Goal: Use online tool/utility: Utilize a website feature to perform a specific function

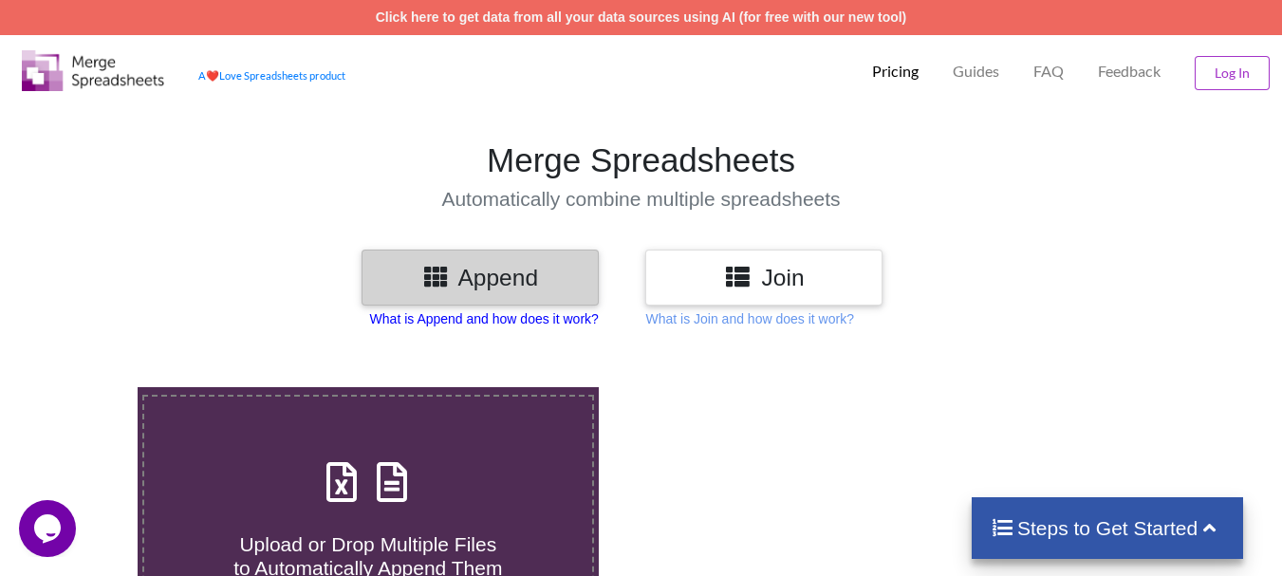
click at [484, 313] on p "What is Append and how does it work?" at bounding box center [484, 318] width 229 height 19
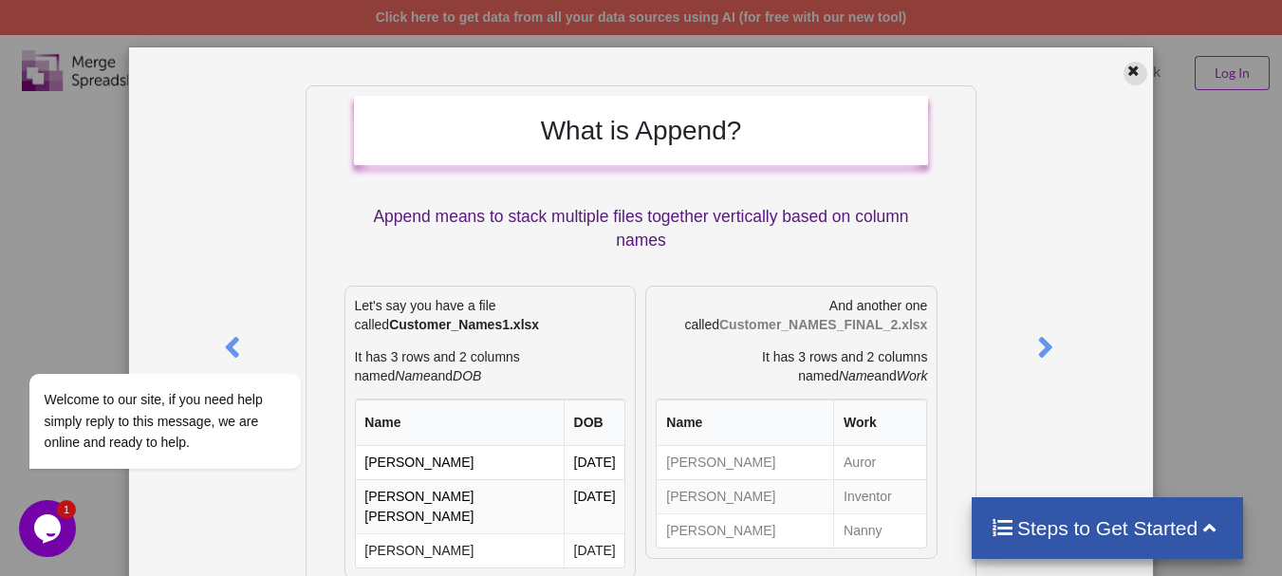
click at [1125, 70] on icon at bounding box center [1133, 68] width 16 height 13
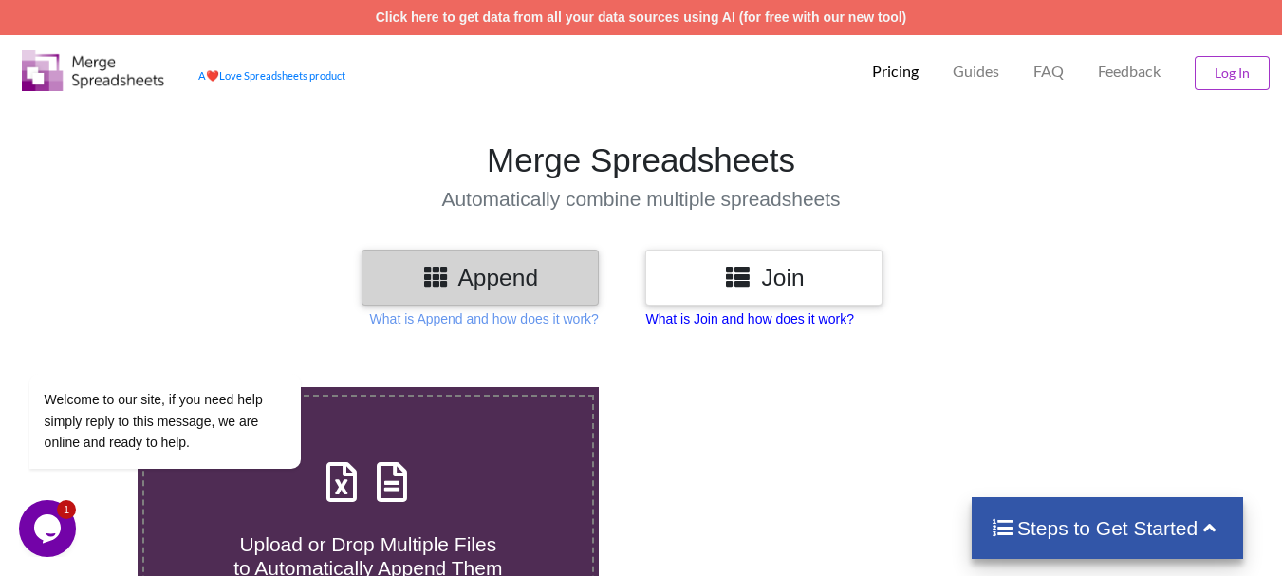
click at [732, 323] on p "What is Join and how does it work?" at bounding box center [749, 318] width 208 height 19
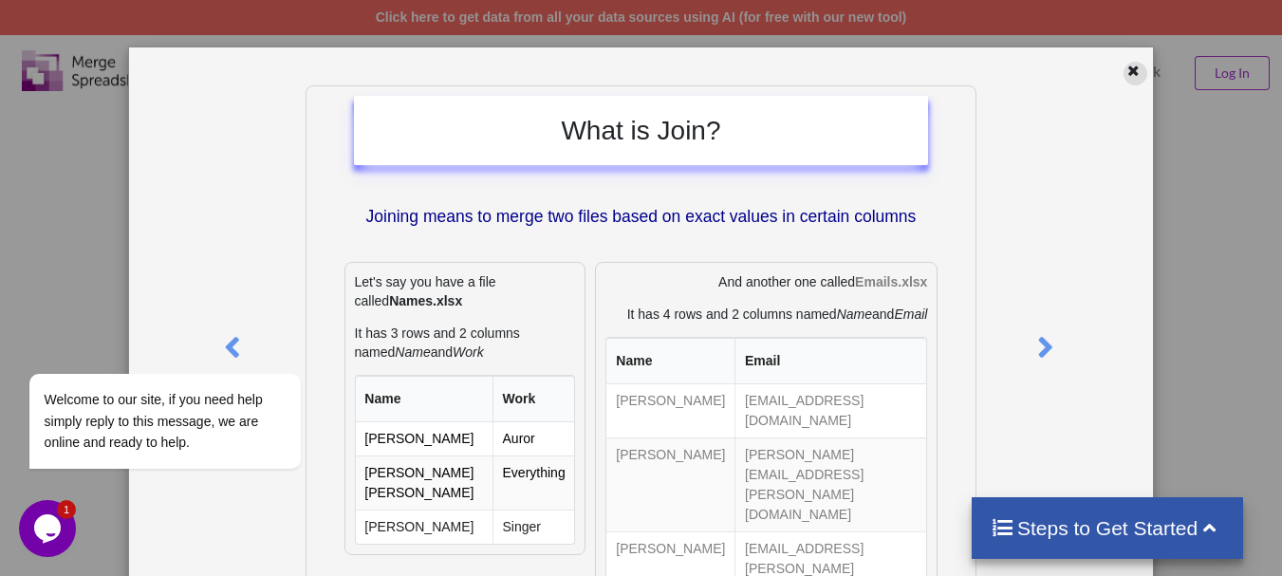
click at [1125, 69] on icon at bounding box center [1133, 68] width 16 height 13
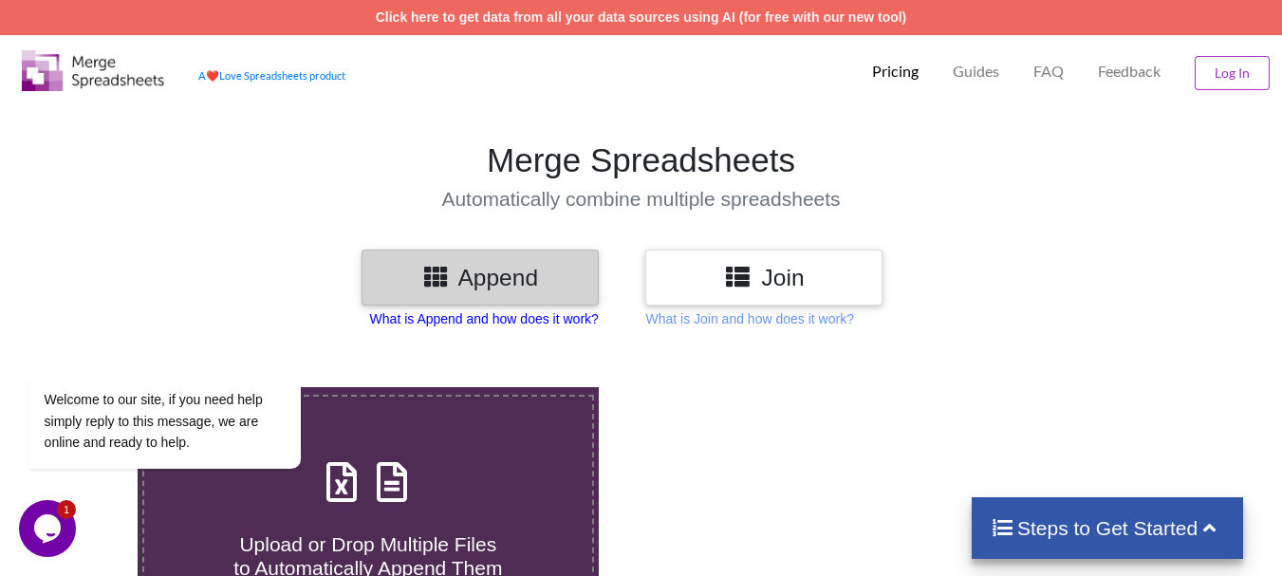
click at [458, 323] on p "What is Append and how does it work?" at bounding box center [484, 318] width 229 height 19
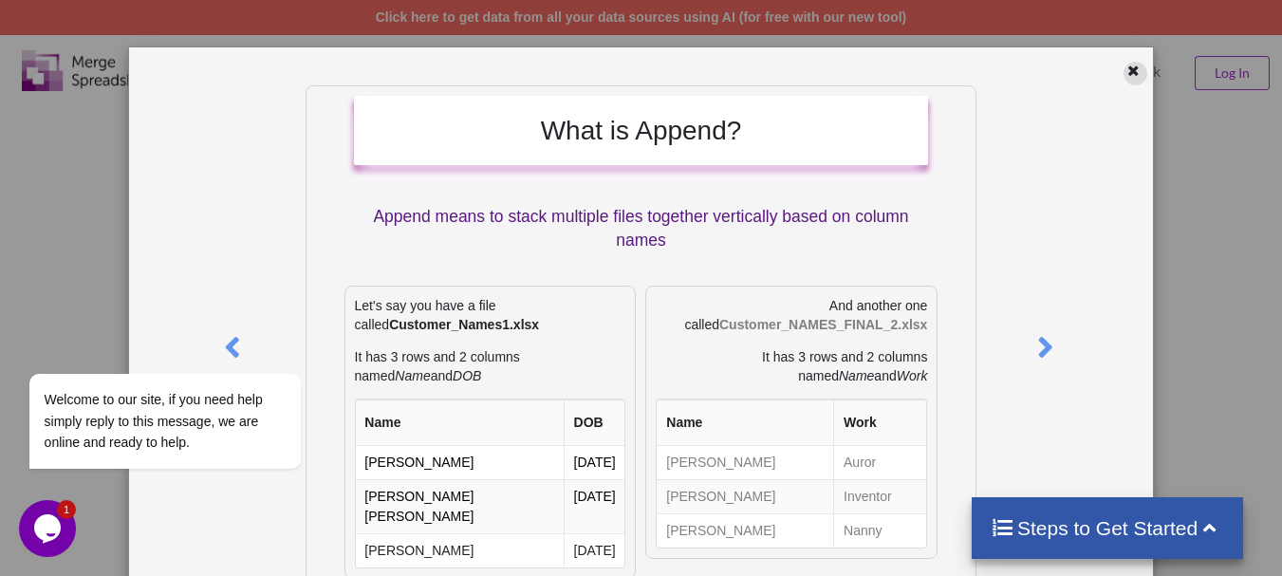
click at [1125, 71] on icon at bounding box center [1133, 68] width 16 height 13
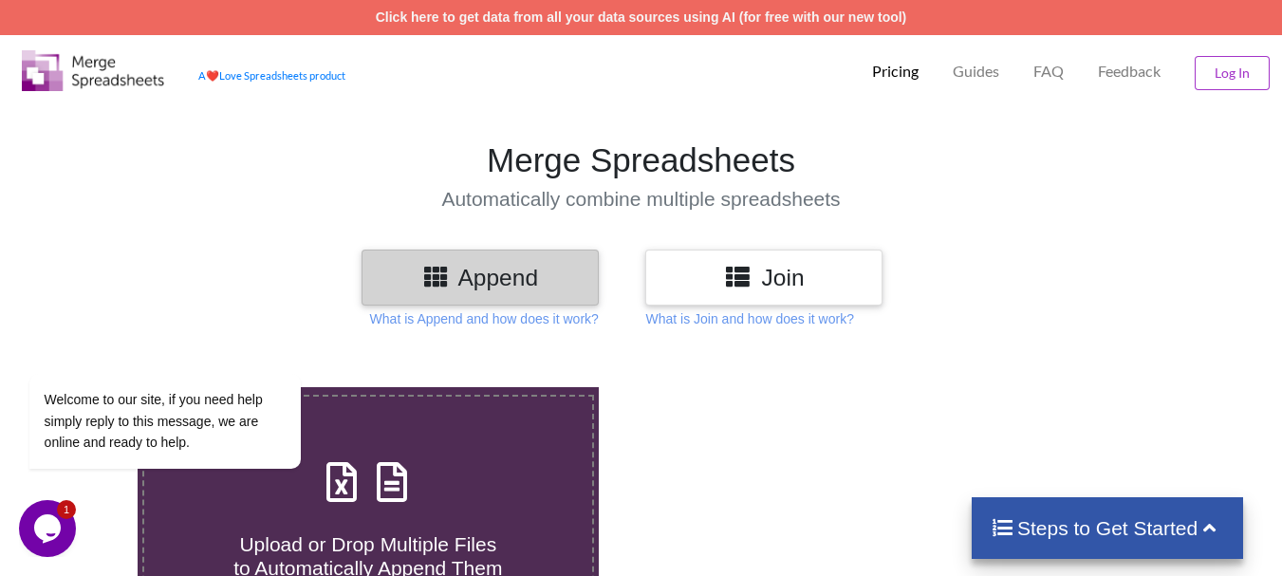
click at [452, 274] on h3 "Append" at bounding box center [480, 278] width 209 height 28
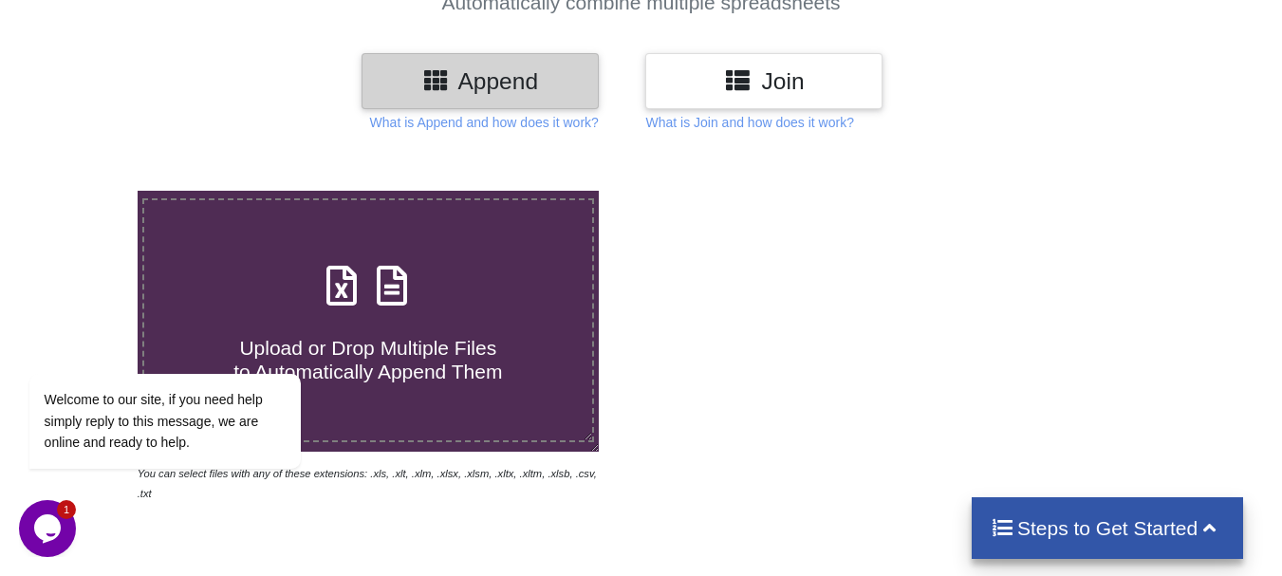
scroll to position [197, 0]
click at [397, 323] on h4 "Upload or Drop Multiple Files to Automatically Append Them" at bounding box center [368, 347] width 448 height 72
click at [85, 190] on input "Upload or Drop Multiple Files to Automatically Append Them" at bounding box center [85, 190] width 0 height 0
type input "C:\fakepath\extrato_t.xlsx"
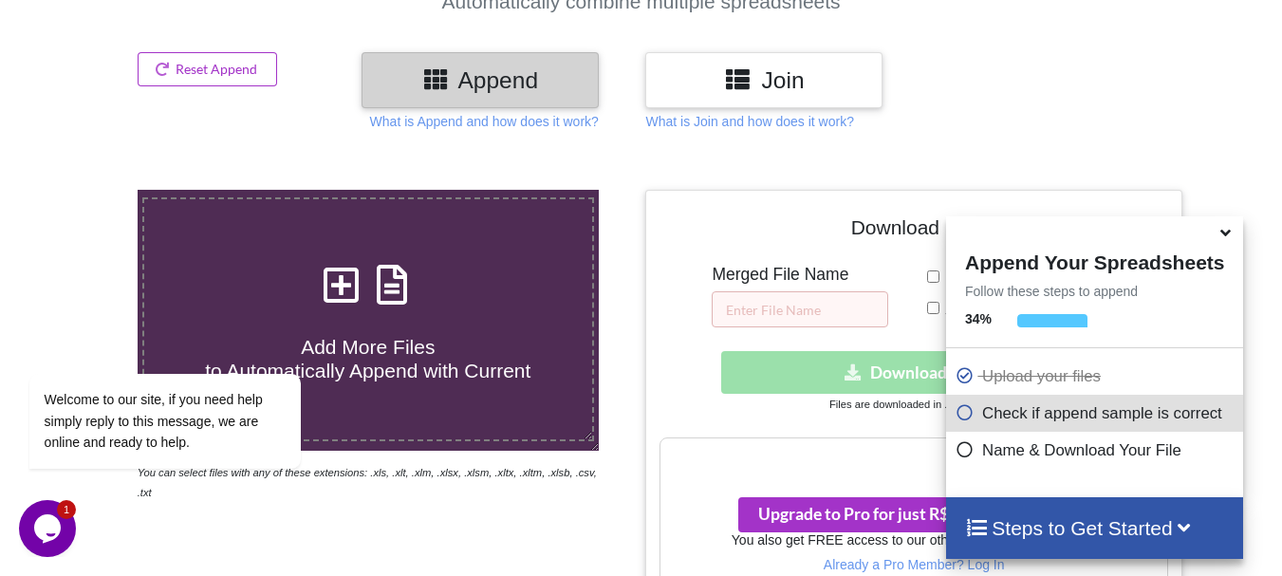
scroll to position [863, 0]
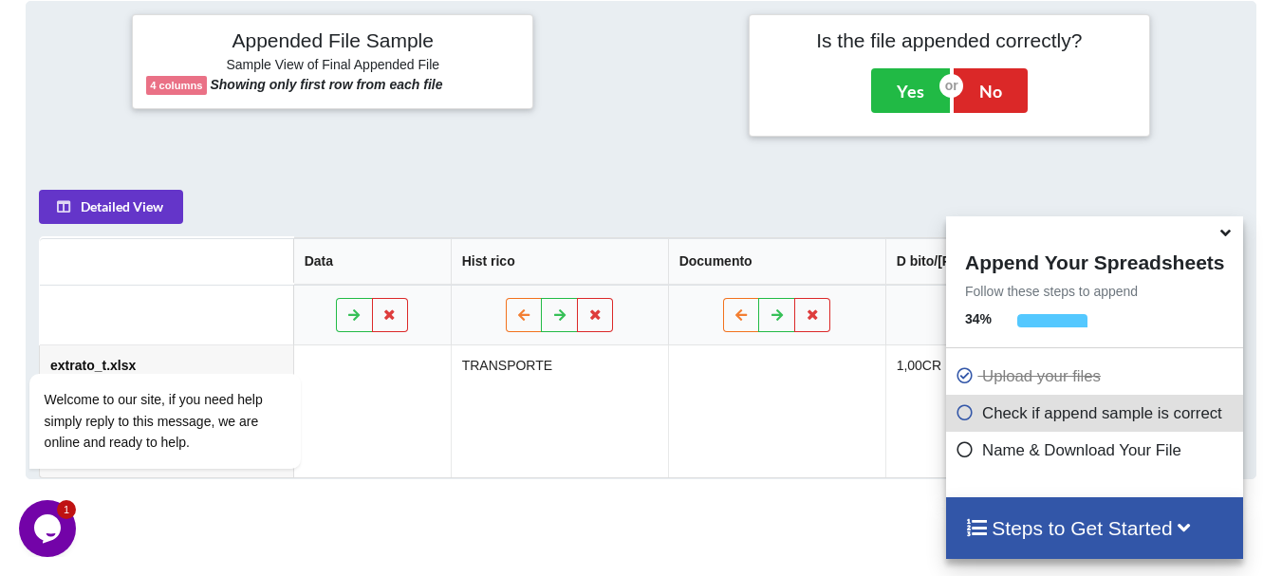
click at [1096, 524] on h4 "Steps to Get Started" at bounding box center [1094, 528] width 259 height 24
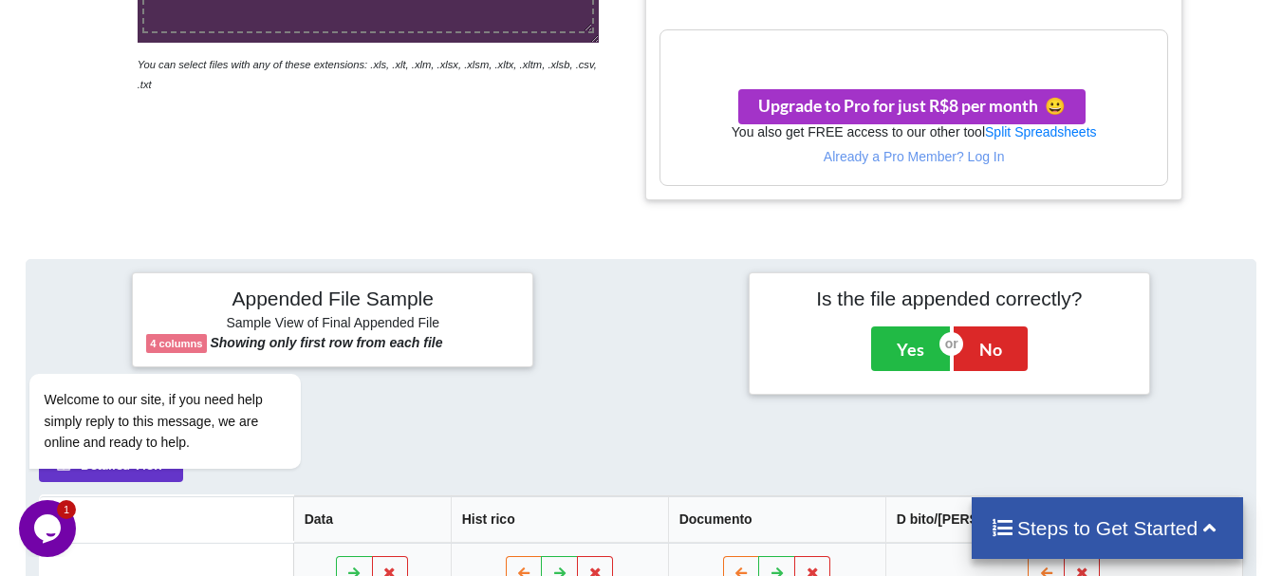
scroll to position [607, 0]
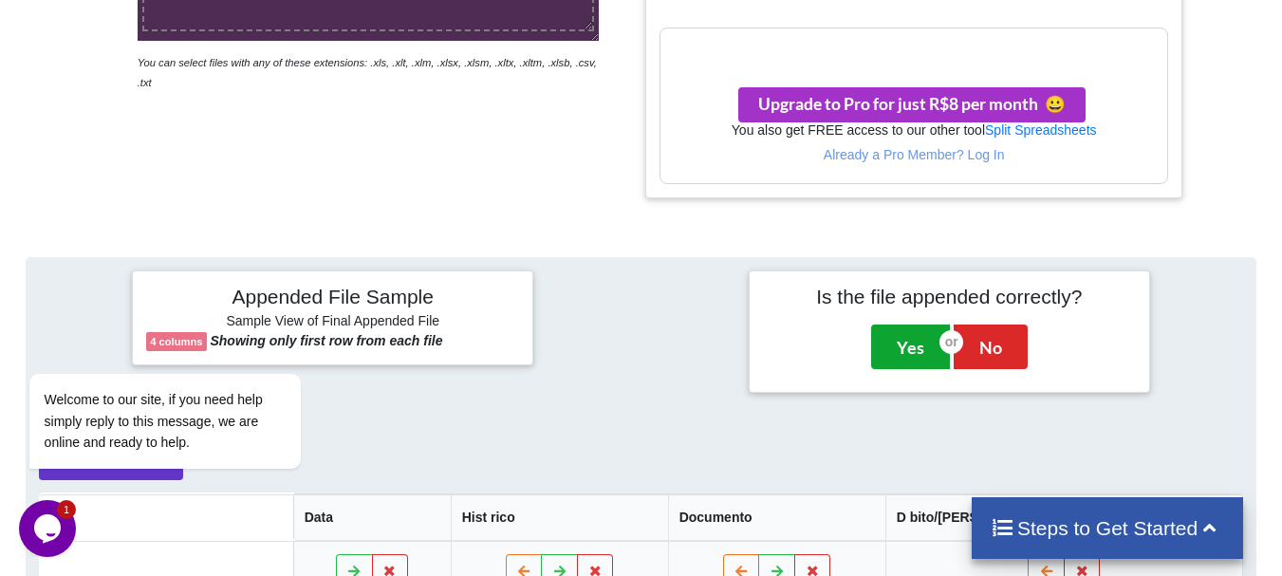
click at [913, 340] on button "Yes" at bounding box center [910, 346] width 79 height 44
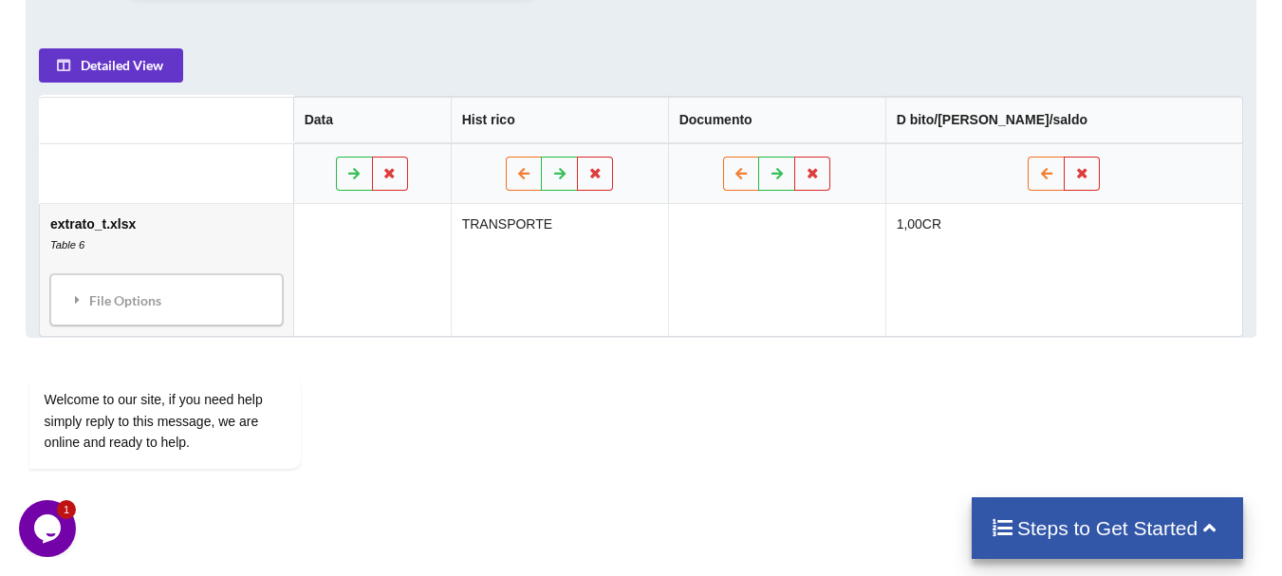
scroll to position [957, 0]
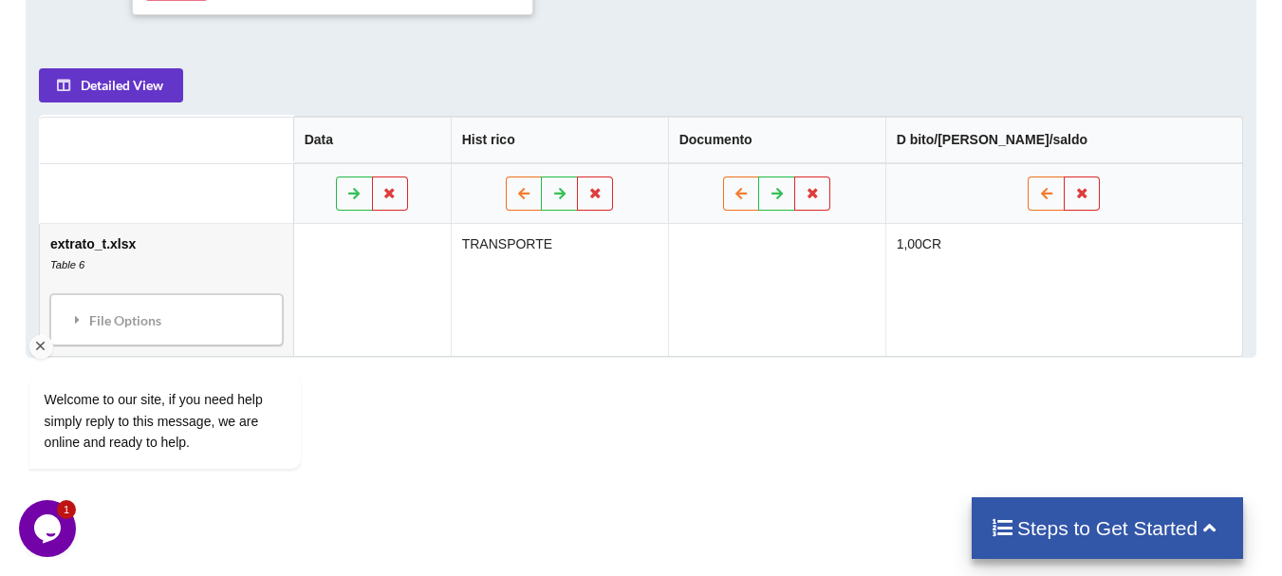
click at [125, 315] on div "Welcome to our site, if you need help simply reply to this message, we are onli…" at bounding box center [189, 375] width 341 height 224
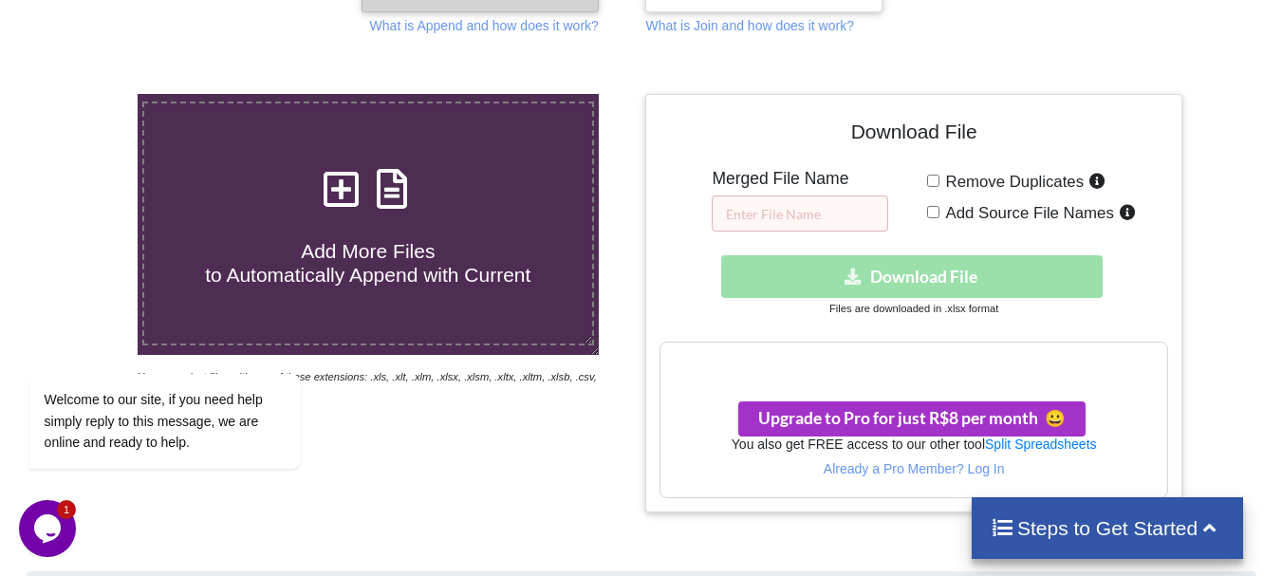
scroll to position [296, 0]
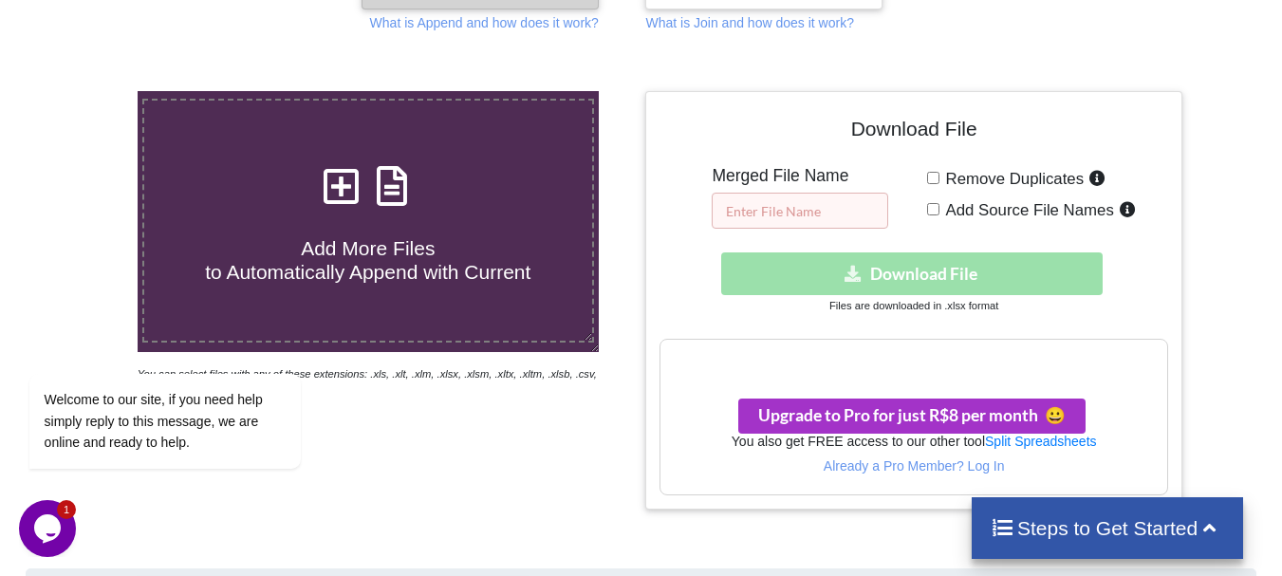
click at [767, 213] on input "text" at bounding box center [799, 211] width 176 height 36
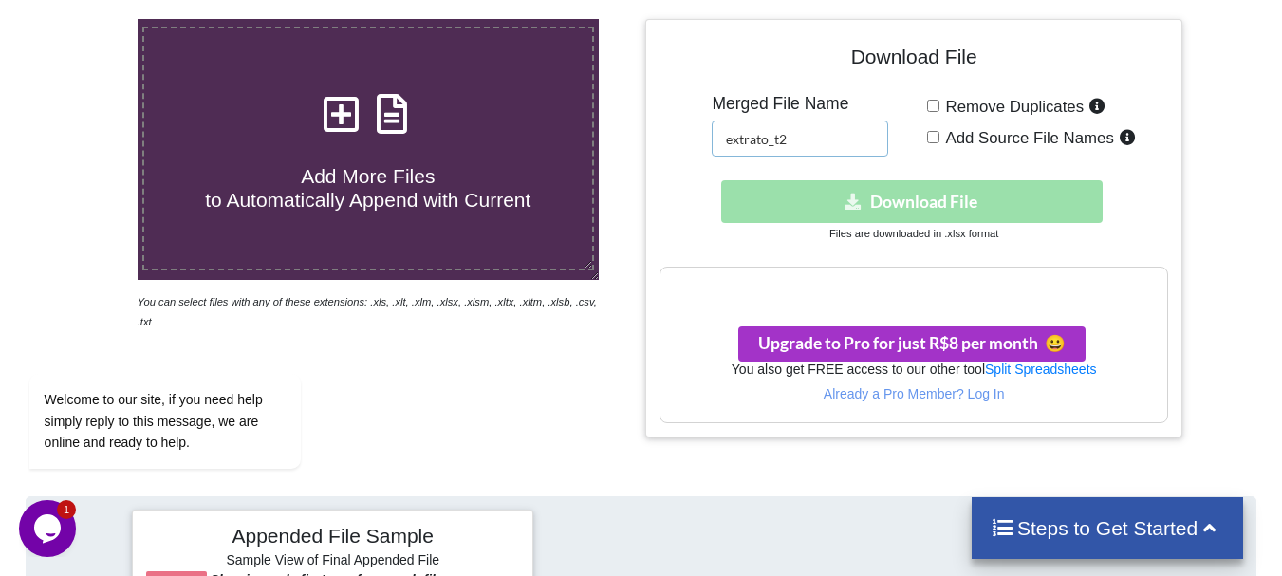
scroll to position [363, 0]
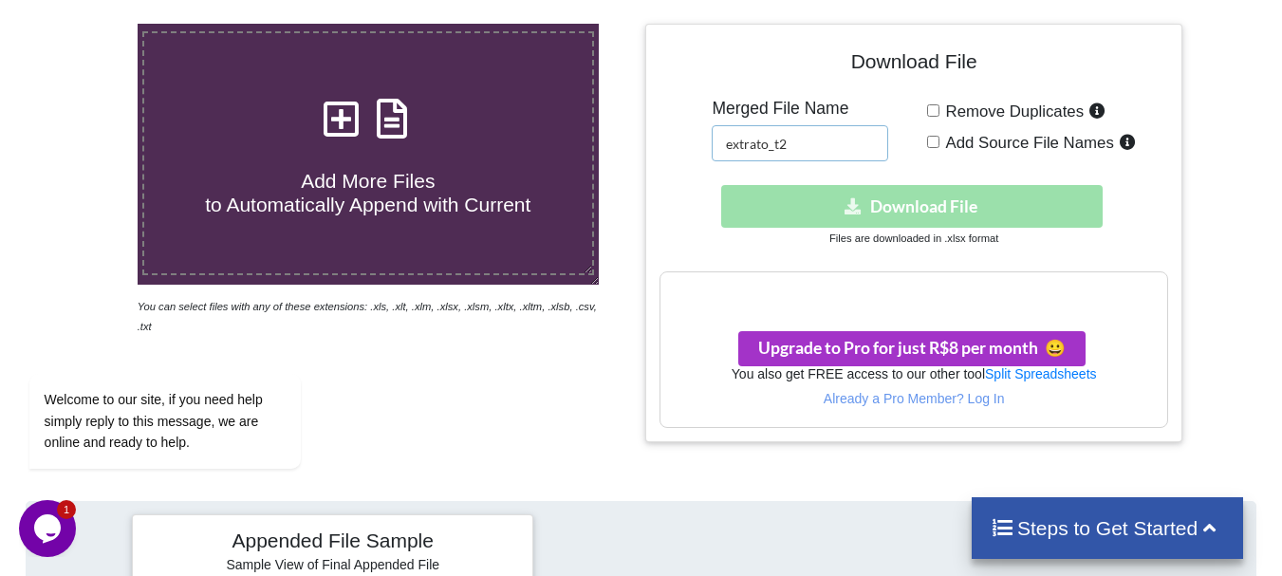
type input "extrato_t2"
click at [898, 214] on div "Download hidden Download File" at bounding box center [912, 206] width 507 height 43
